Goal: Find specific page/section

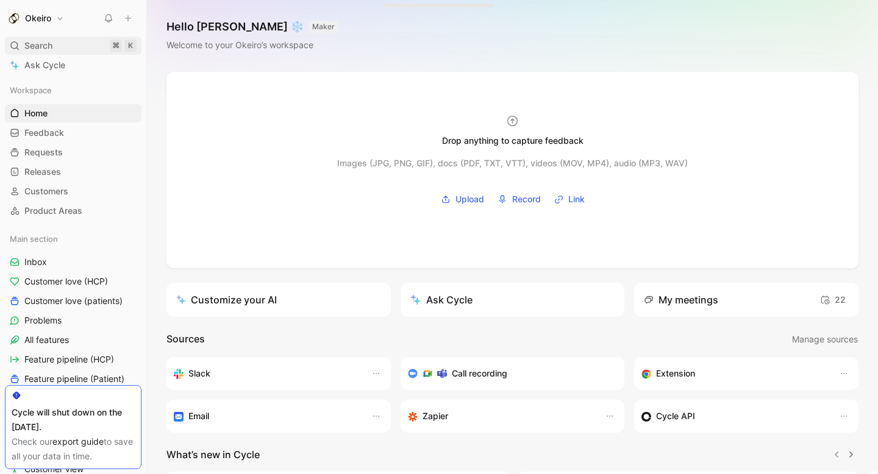
click at [73, 48] on div "Search ⌘ K" at bounding box center [73, 46] width 137 height 18
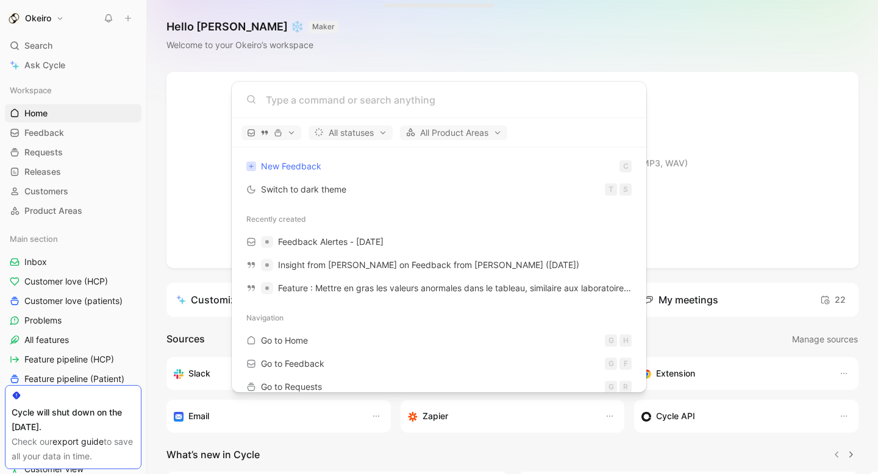
click at [304, 96] on input at bounding box center [449, 100] width 366 height 15
type input "D"
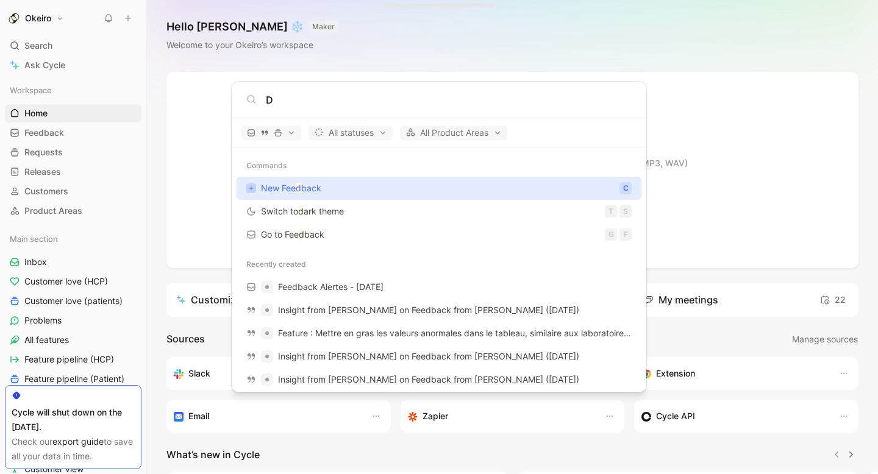
type input "Ds"
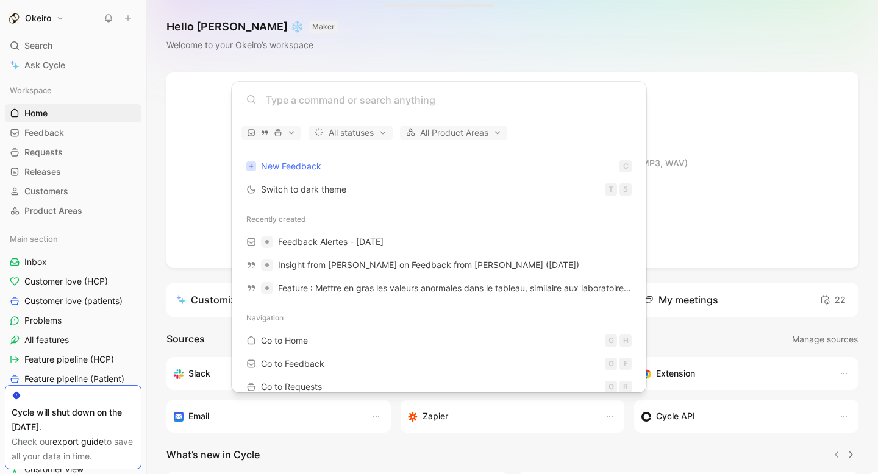
click at [352, 57] on body "Okeiro Search ⌘ K Ask Cycle Workspace Home G then H Feedback G then F Requests …" at bounding box center [439, 237] width 878 height 474
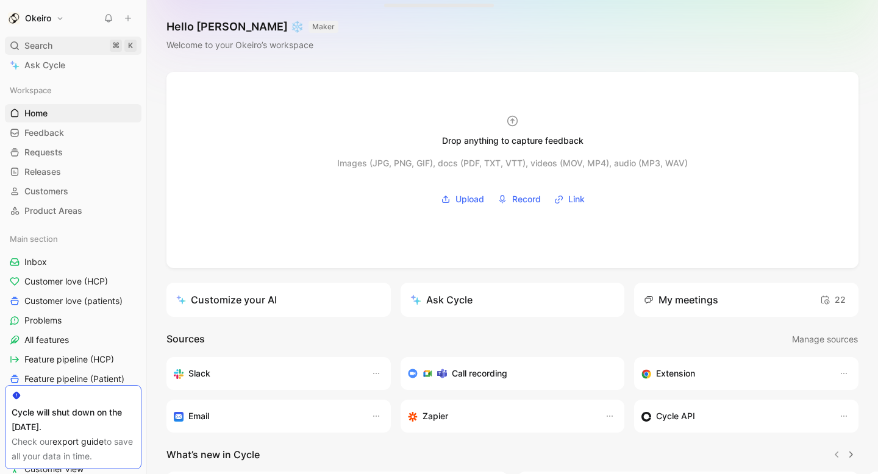
click at [66, 40] on div "Search ⌘ K" at bounding box center [73, 46] width 137 height 18
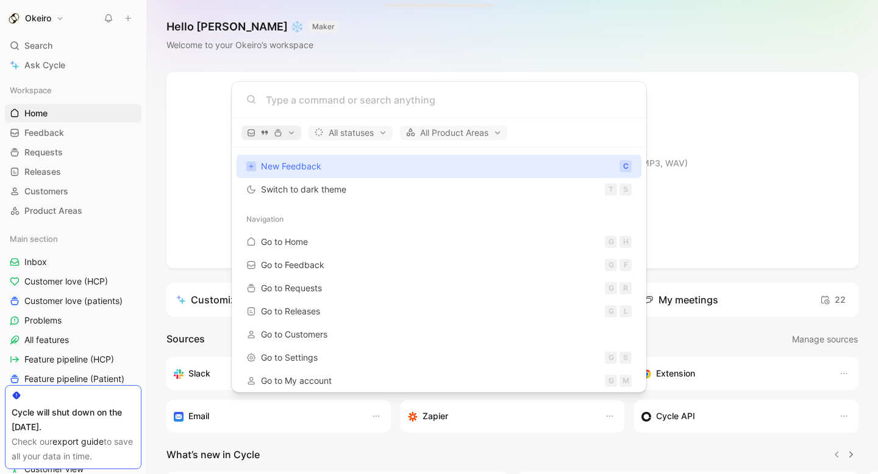
click at [285, 129] on span "button" at bounding box center [271, 133] width 49 height 9
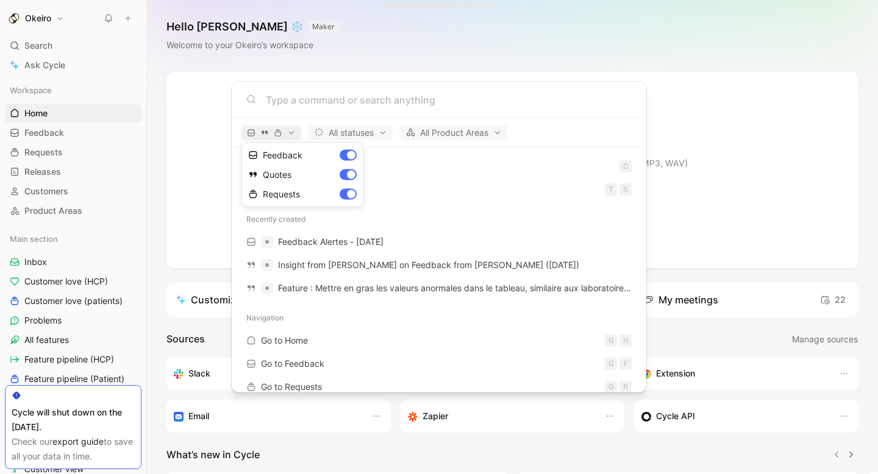
click at [285, 129] on div at bounding box center [439, 237] width 878 height 474
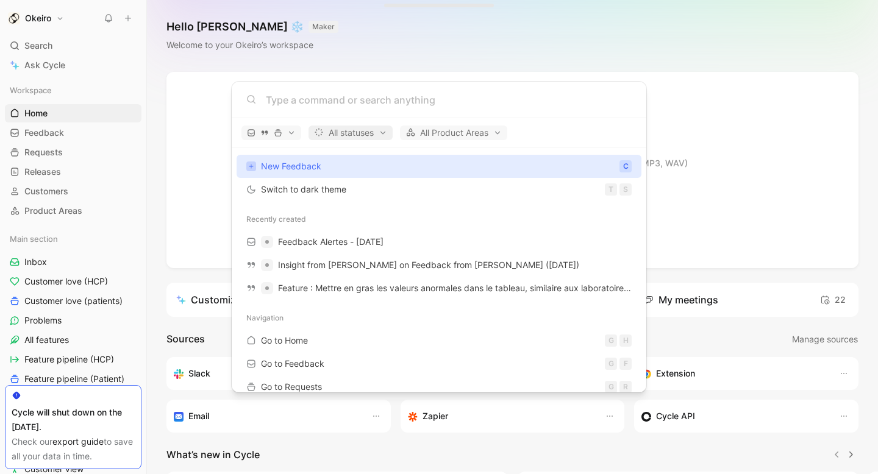
click at [358, 134] on span "All statuses" at bounding box center [350, 133] width 73 height 15
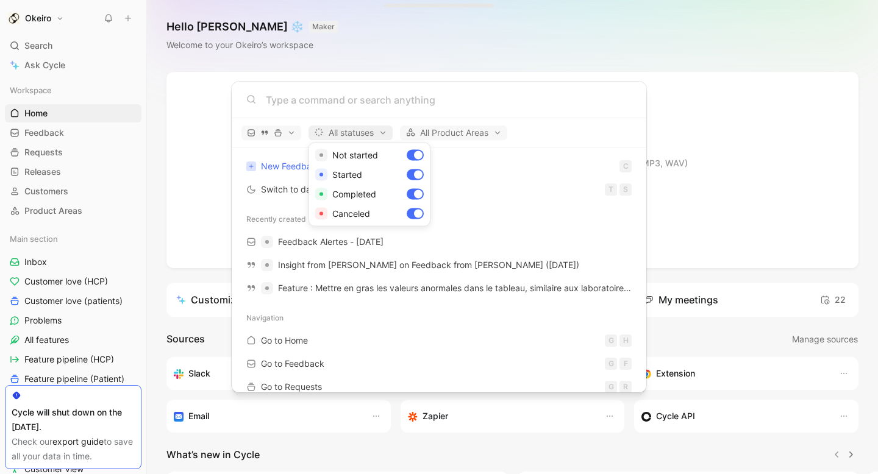
click at [357, 134] on div at bounding box center [439, 237] width 878 height 474
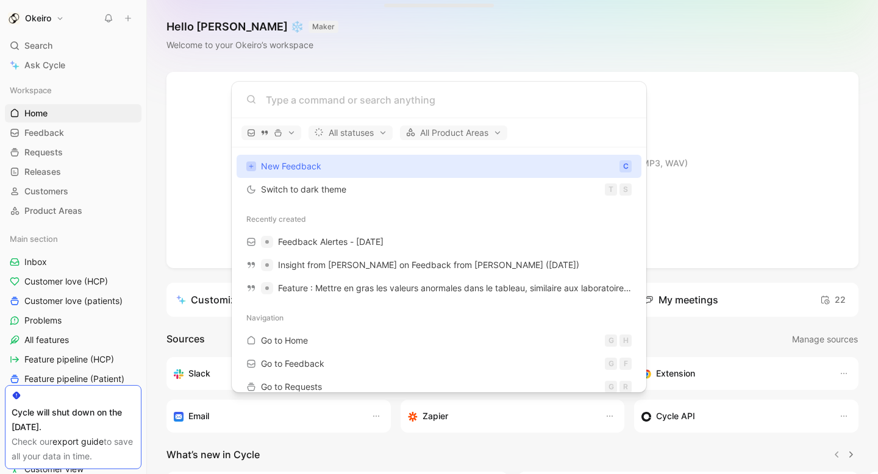
click at [369, 101] on input at bounding box center [449, 100] width 366 height 15
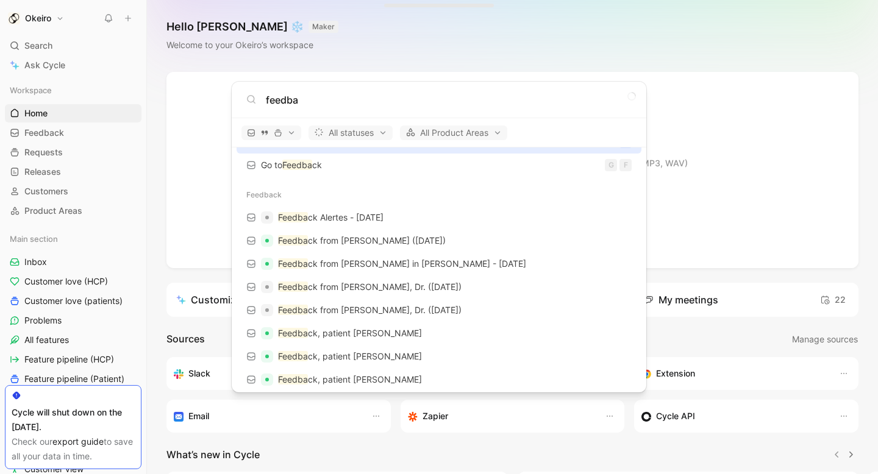
scroll to position [24, 0]
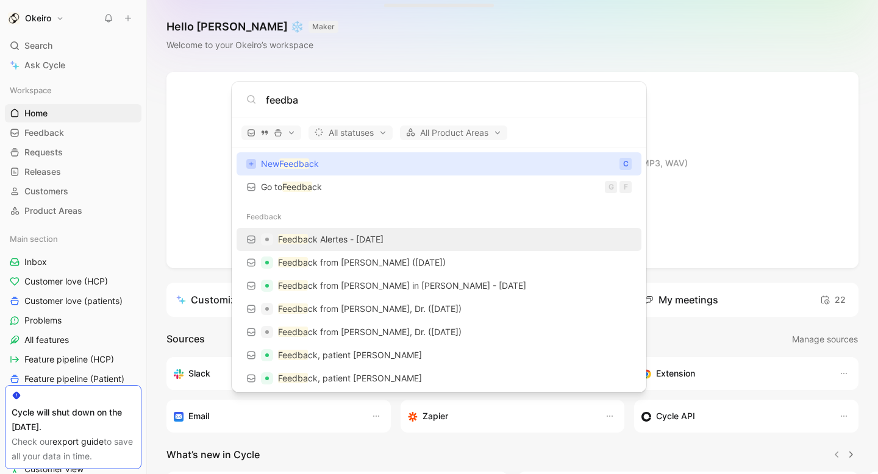
type input "feedba"
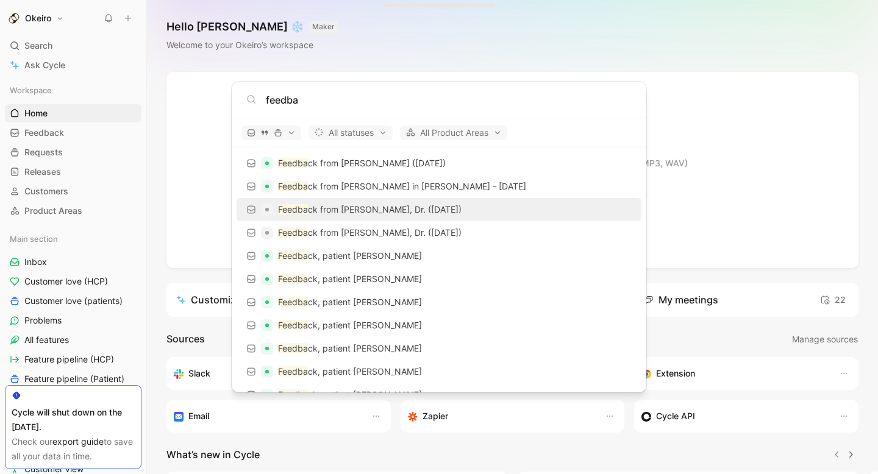
scroll to position [0, 0]
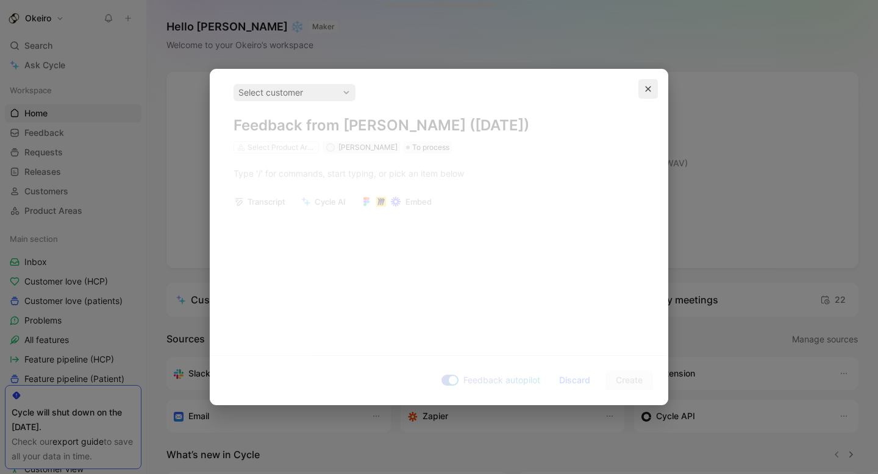
click at [650, 88] on icon "button" at bounding box center [647, 88] width 7 height 7
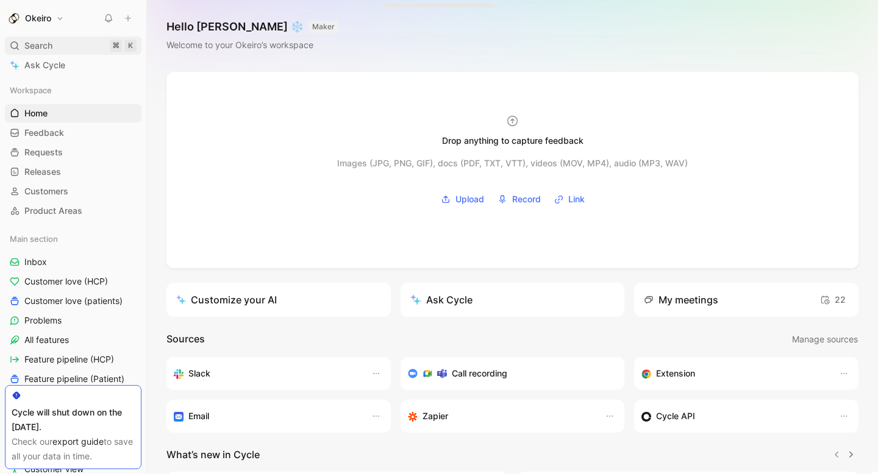
click at [91, 50] on div "Search ⌘ K" at bounding box center [73, 46] width 137 height 18
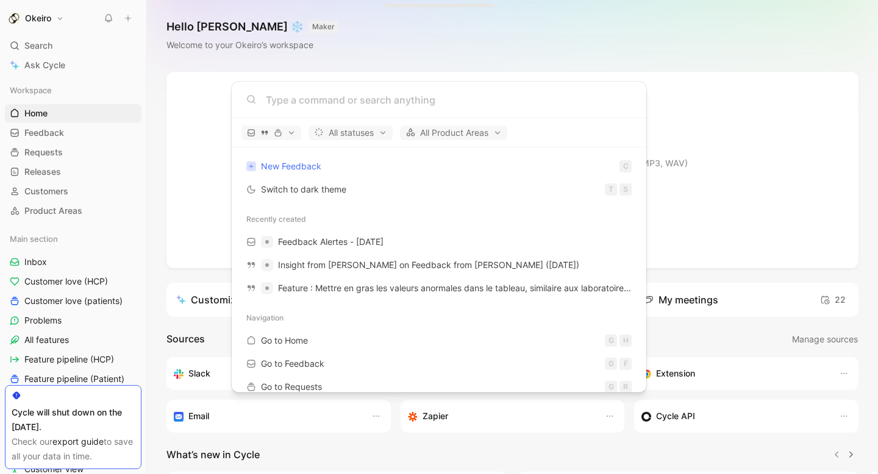
click at [422, 63] on body "Okeiro Search ⌘ K Ask Cycle Workspace Home G then H Feedback G then F Requests …" at bounding box center [439, 237] width 878 height 474
